Goal: Task Accomplishment & Management: Use online tool/utility

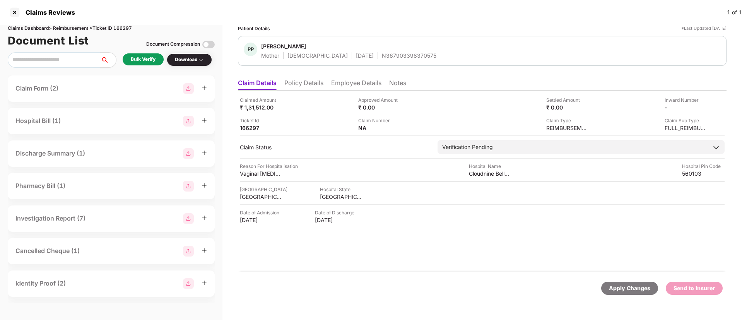
click at [400, 81] on li "Notes" at bounding box center [397, 84] width 17 height 11
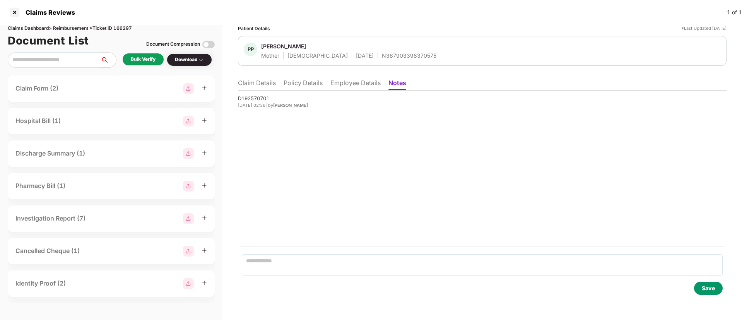
click at [251, 98] on div "D192570701" at bounding box center [482, 98] width 489 height 8
copy div "D192570701"
click at [261, 82] on li "Claim Details" at bounding box center [257, 84] width 38 height 11
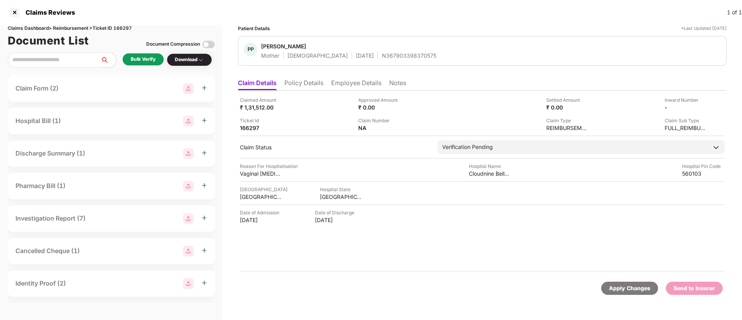
click at [134, 56] on div "Bulk Verify" at bounding box center [143, 59] width 25 height 7
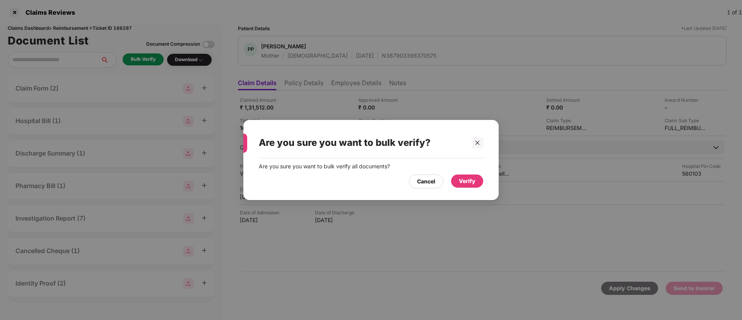
click at [472, 185] on div "Verify" at bounding box center [467, 181] width 17 height 9
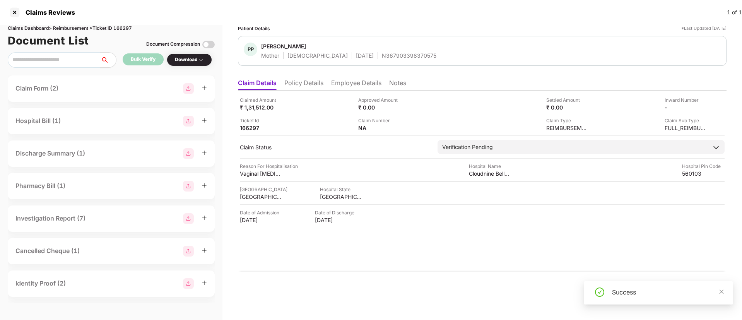
click at [191, 61] on div "Download" at bounding box center [189, 59] width 29 height 7
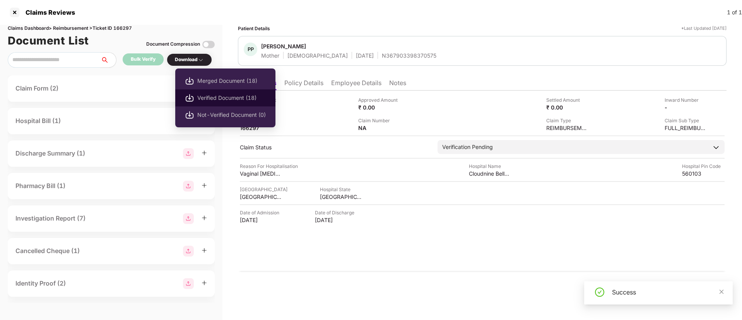
click at [209, 93] on li "Verified Document (18)" at bounding box center [225, 97] width 100 height 17
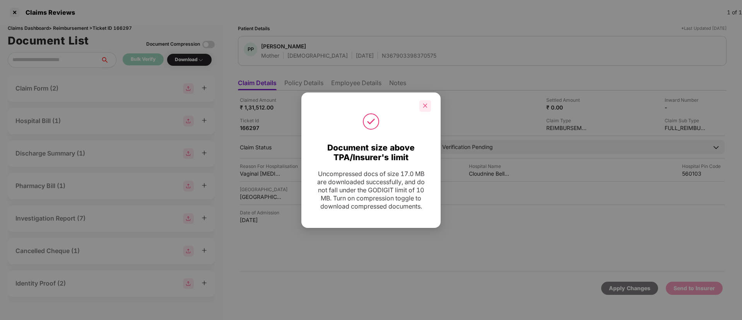
click at [427, 104] on icon "close" at bounding box center [425, 106] width 4 height 4
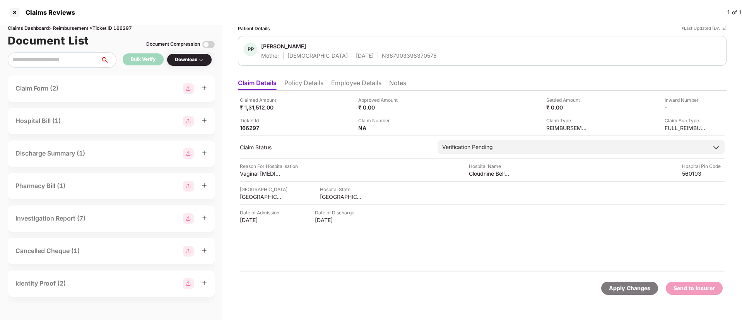
click at [347, 83] on li "Employee Details" at bounding box center [356, 84] width 50 height 11
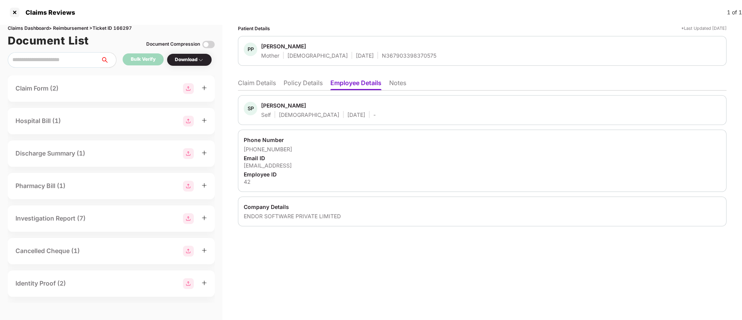
click at [399, 250] on div "Patient Details *Last Updated [DATE] PP [PERSON_NAME] Mother [DEMOGRAPHIC_DATA]…" at bounding box center [482, 172] width 520 height 295
click at [331, 268] on div "Patient Details *Last Updated [DATE] PP [PERSON_NAME] Mother [DEMOGRAPHIC_DATA]…" at bounding box center [482, 172] width 520 height 295
click at [265, 85] on li "Claim Details" at bounding box center [257, 84] width 38 height 11
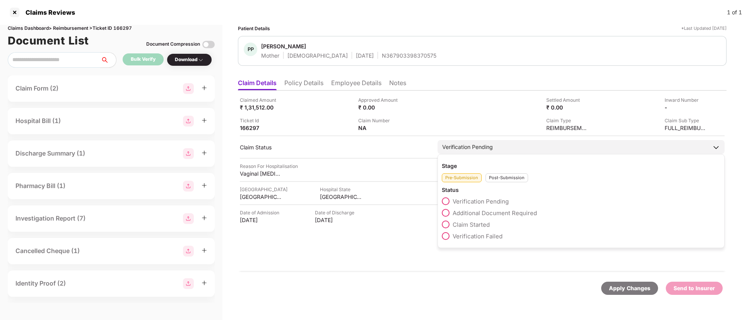
click at [448, 222] on span at bounding box center [446, 225] width 8 height 8
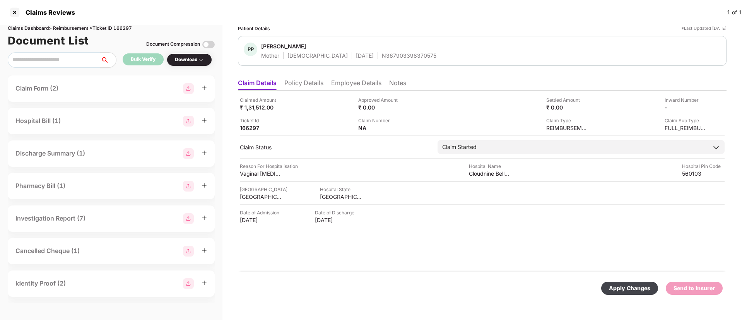
click at [620, 289] on div "Apply Changes" at bounding box center [629, 288] width 41 height 9
click at [361, 80] on li "Employee Details" at bounding box center [356, 84] width 50 height 11
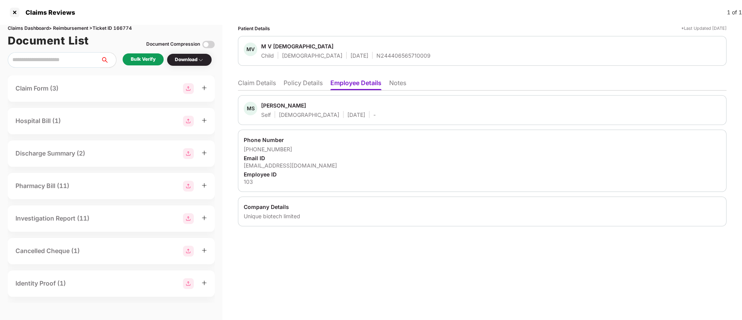
click at [403, 86] on li "Notes" at bounding box center [397, 84] width 17 height 11
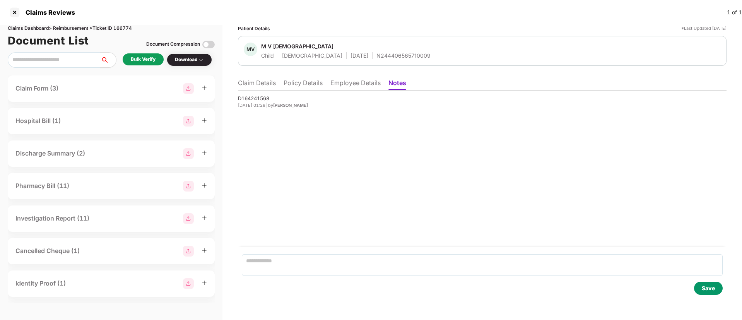
click at [251, 96] on div "D164241568" at bounding box center [482, 98] width 489 height 8
copy div "D164241568"
click at [340, 80] on li "Employee Details" at bounding box center [355, 84] width 50 height 11
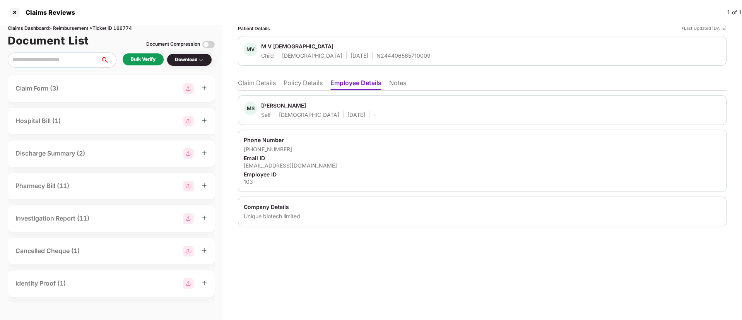
click at [344, 248] on div "Patient Details *Last Updated 19 Aug 2025 MV M V Advaitha Child Female 08 Dec 2…" at bounding box center [482, 172] width 520 height 295
click at [127, 53] on div "Bulk Verify Download" at bounding box center [111, 59] width 207 height 15
click at [140, 60] on div "Bulk Verify" at bounding box center [143, 59] width 25 height 7
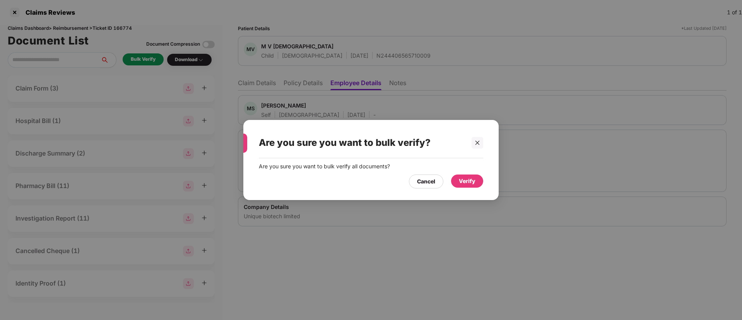
click at [471, 177] on div "Verify" at bounding box center [467, 181] width 17 height 9
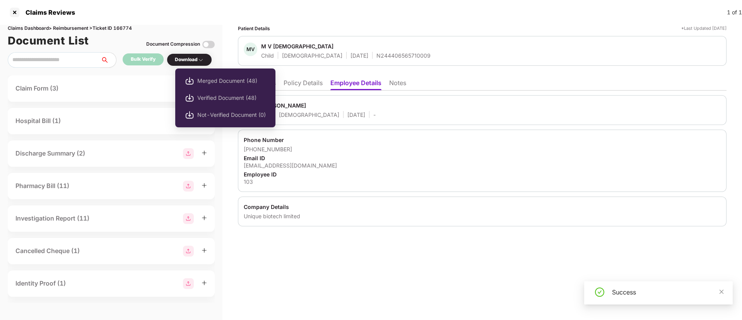
click at [184, 60] on div "Download" at bounding box center [189, 59] width 29 height 7
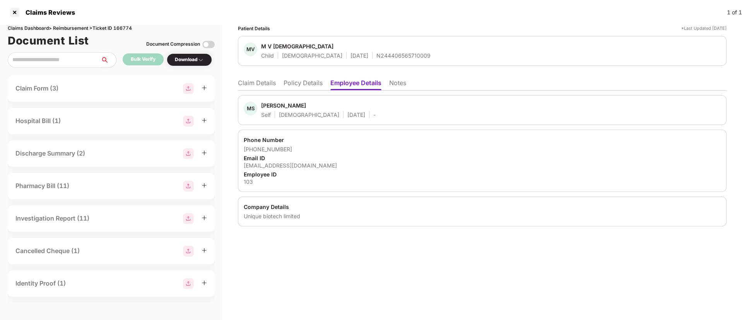
click at [196, 60] on div "Download" at bounding box center [189, 59] width 29 height 7
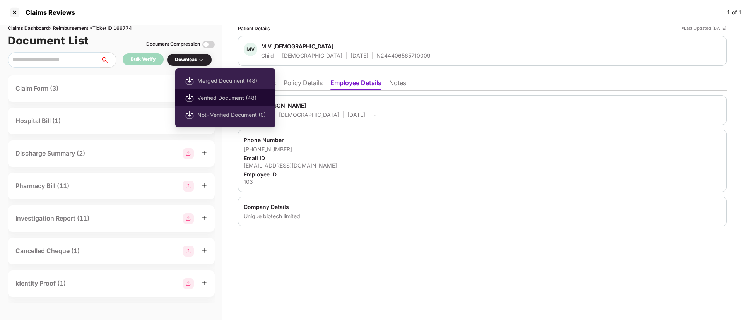
click at [215, 96] on span "Verified Document (48)" at bounding box center [231, 98] width 68 height 9
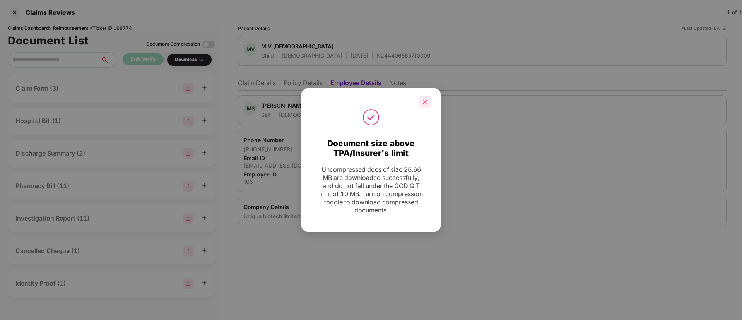
click at [426, 102] on icon "close" at bounding box center [424, 101] width 5 height 5
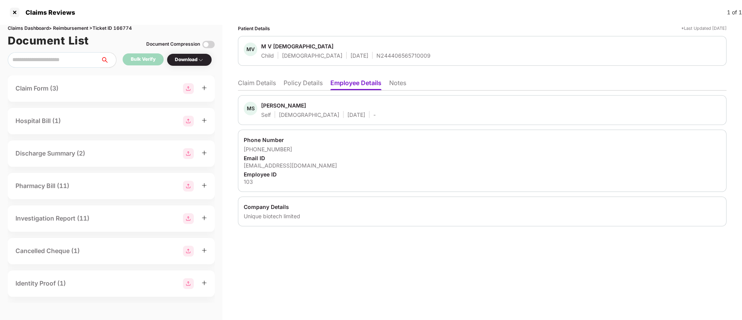
click at [257, 85] on li "Claim Details" at bounding box center [257, 84] width 38 height 11
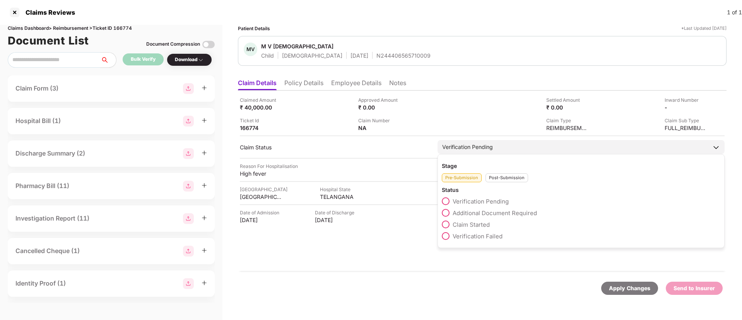
click at [446, 223] on span at bounding box center [446, 225] width 8 height 8
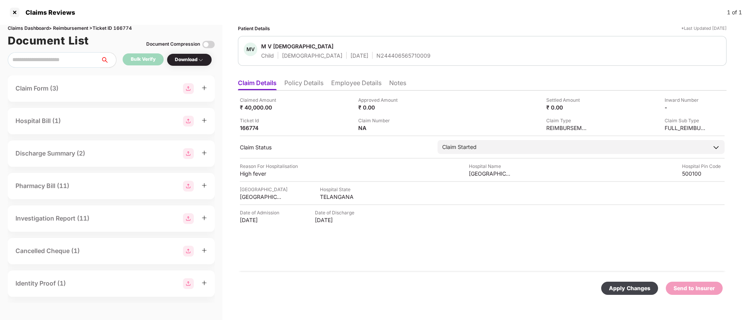
click at [629, 287] on div "Apply Changes" at bounding box center [629, 288] width 41 height 9
